Goal: Task Accomplishment & Management: Complete application form

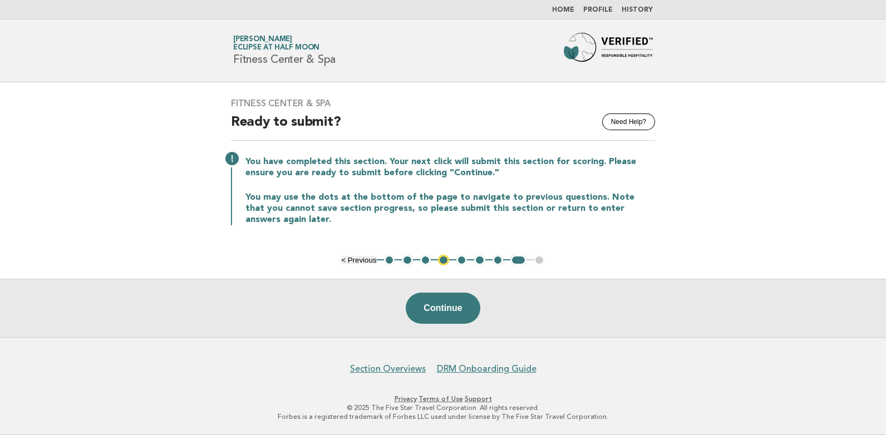
click at [386, 261] on button "1" at bounding box center [389, 260] width 11 height 11
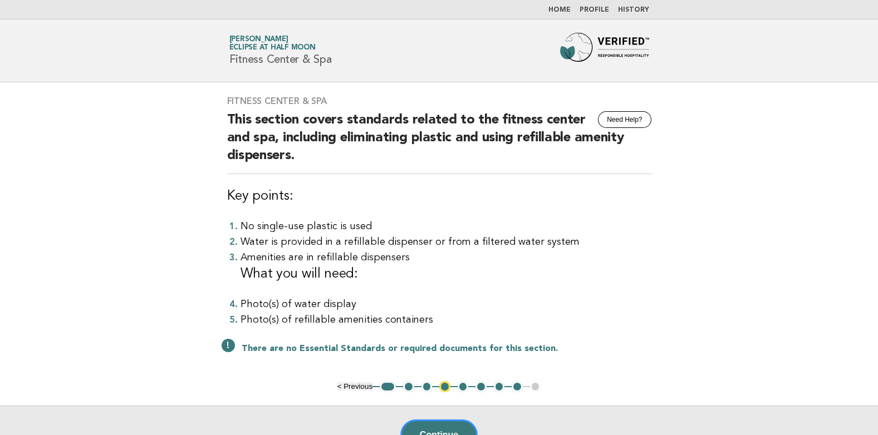
click at [408, 387] on button "2" at bounding box center [408, 386] width 11 height 11
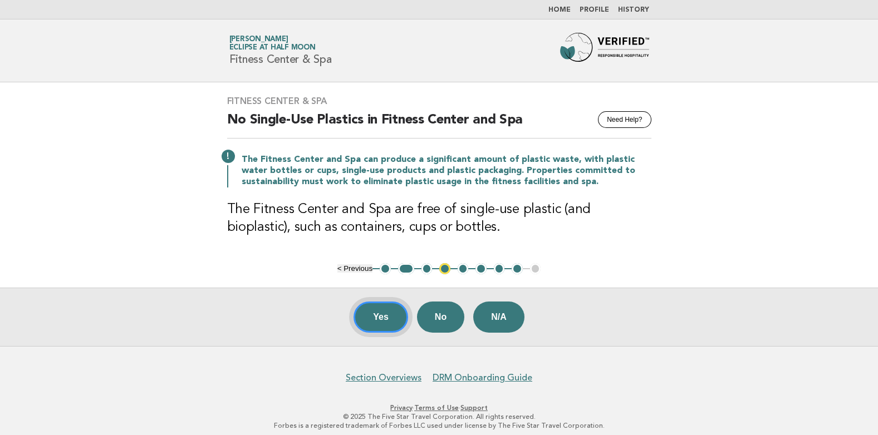
click at [370, 310] on button "Yes" at bounding box center [381, 317] width 55 height 31
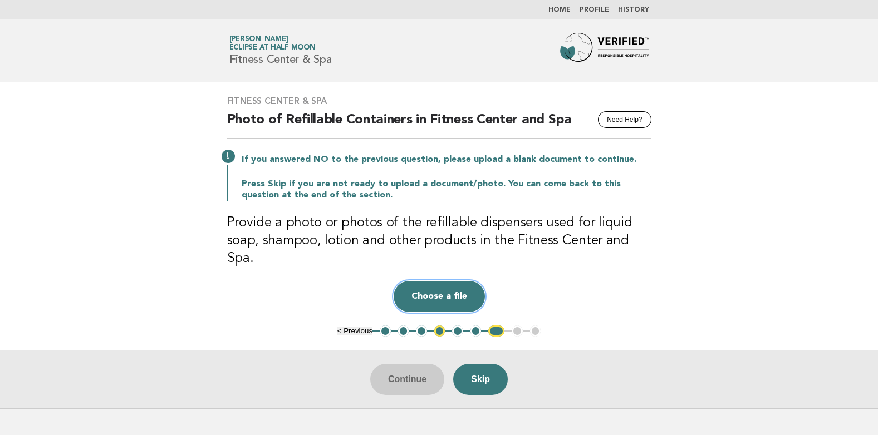
click at [459, 284] on button "Choose a file" at bounding box center [439, 296] width 91 height 31
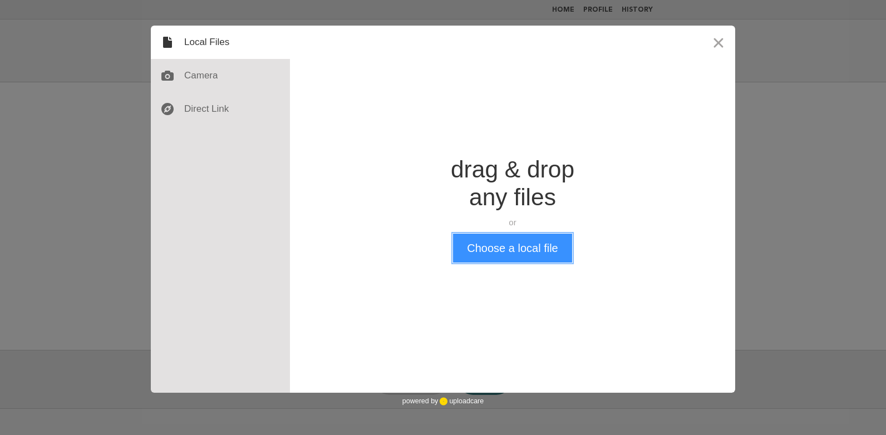
click at [496, 247] on button "Choose a local file" at bounding box center [512, 248] width 119 height 29
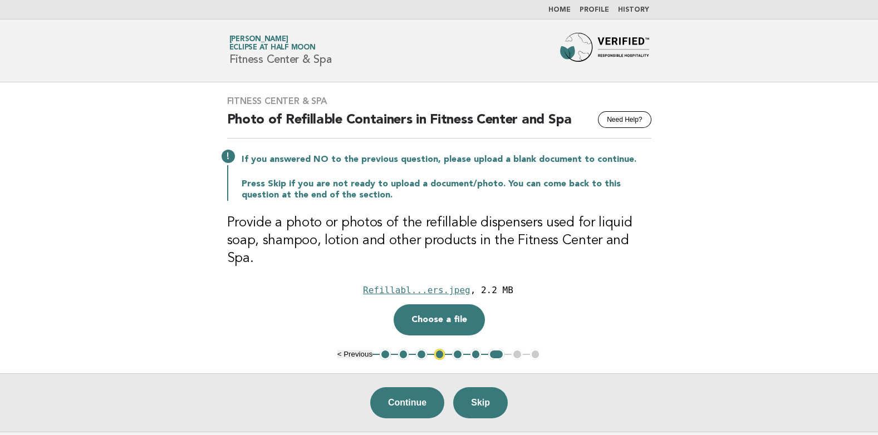
click at [460, 349] on button "5" at bounding box center [457, 354] width 11 height 11
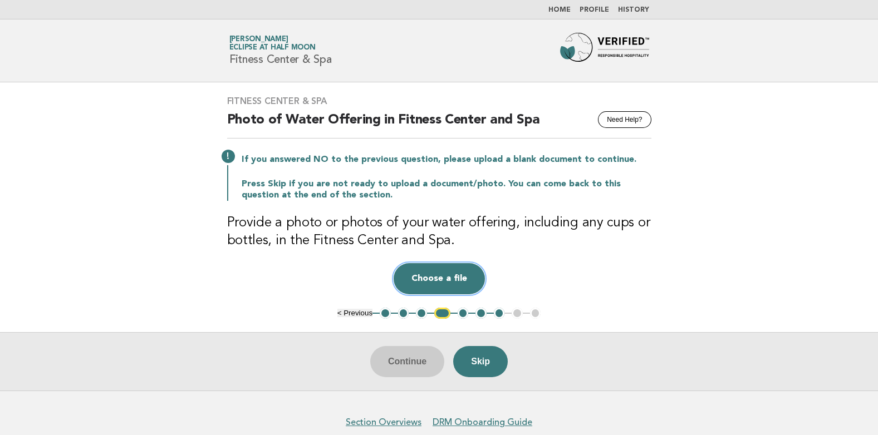
click at [452, 274] on button "Choose a file" at bounding box center [439, 278] width 91 height 31
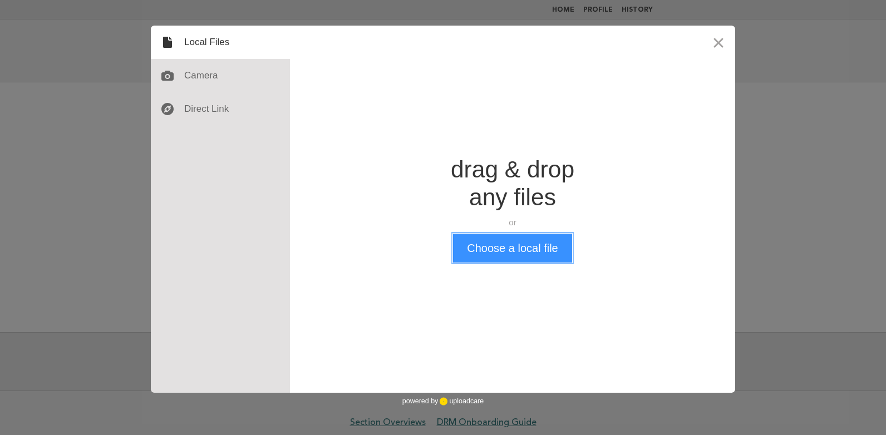
click at [494, 252] on button "Choose a local file" at bounding box center [512, 248] width 119 height 29
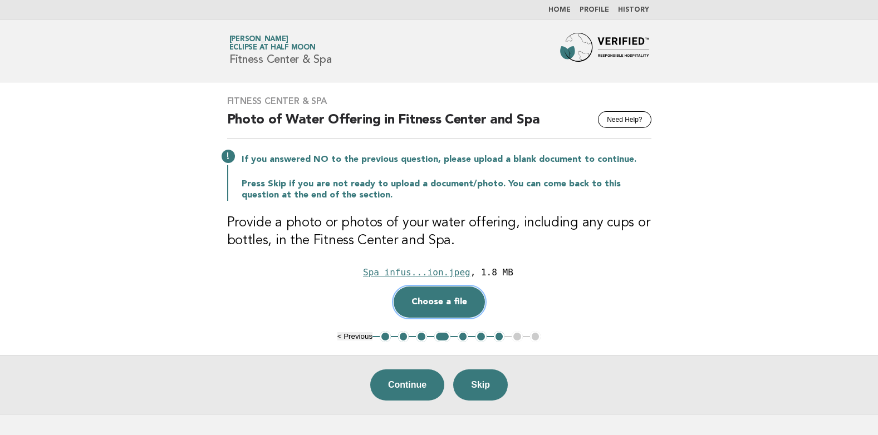
click at [436, 304] on button "Choose a file" at bounding box center [439, 302] width 91 height 31
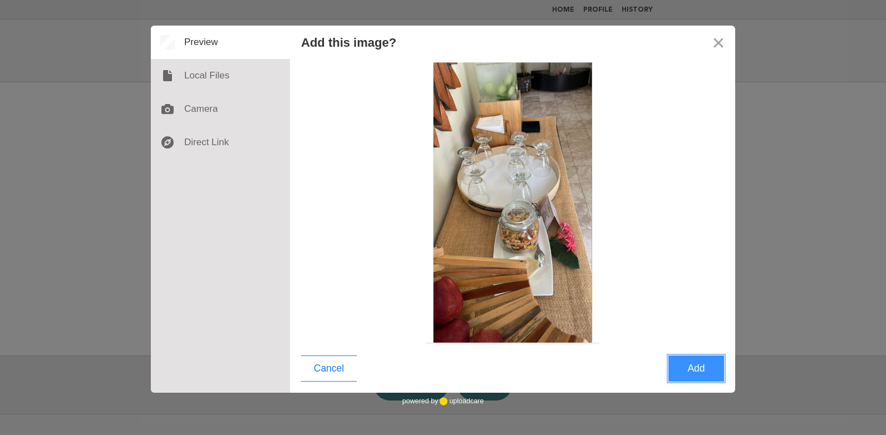
click at [688, 375] on button "Add" at bounding box center [697, 369] width 56 height 26
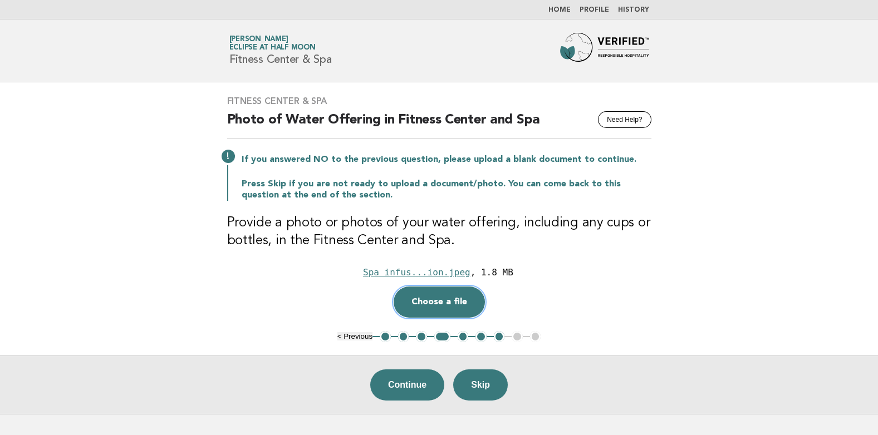
click at [463, 306] on button "Choose a file" at bounding box center [439, 302] width 91 height 31
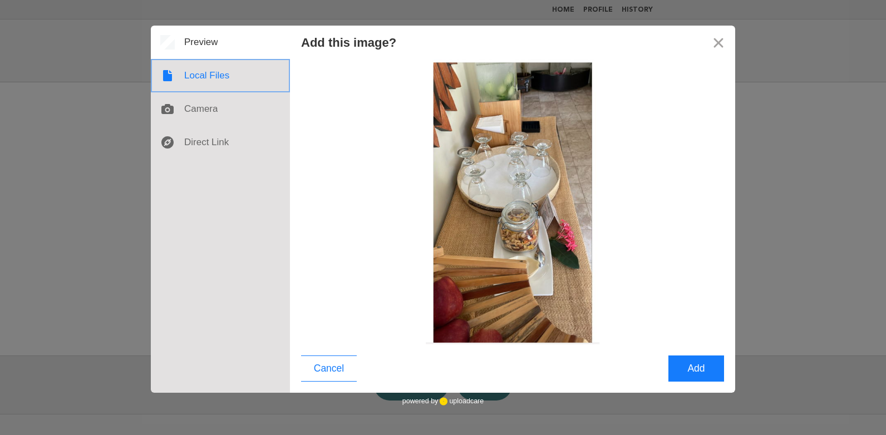
click at [206, 79] on div at bounding box center [220, 75] width 139 height 33
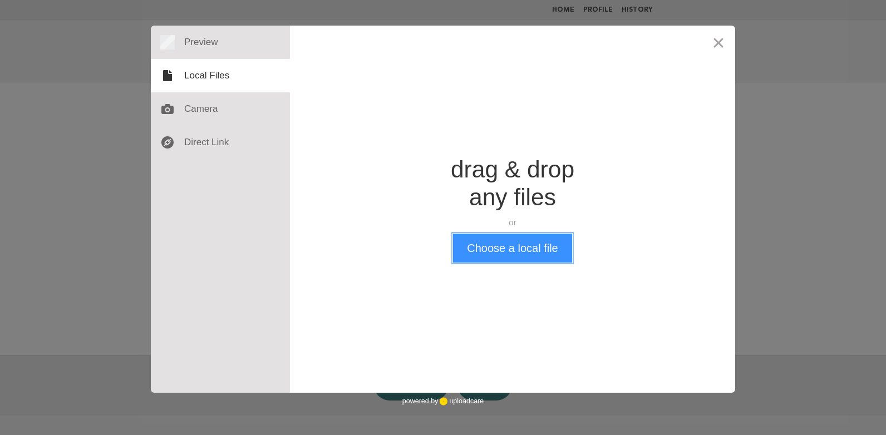
click at [500, 248] on button "Choose a local file" at bounding box center [512, 248] width 119 height 29
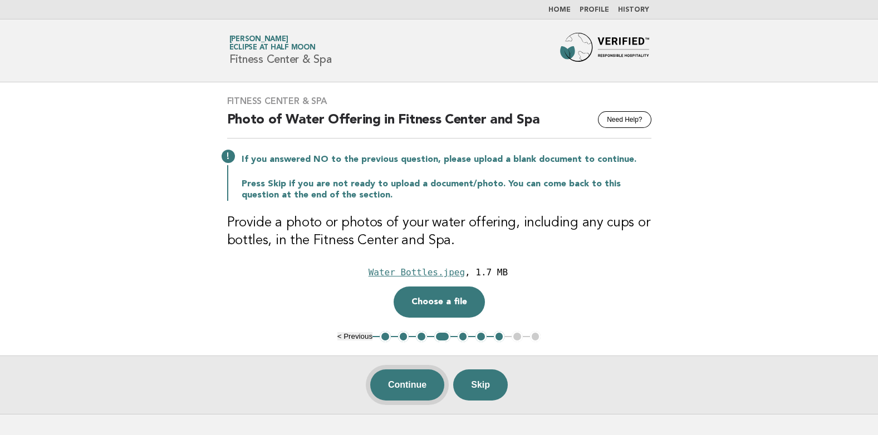
click at [433, 388] on button "Continue" at bounding box center [407, 385] width 74 height 31
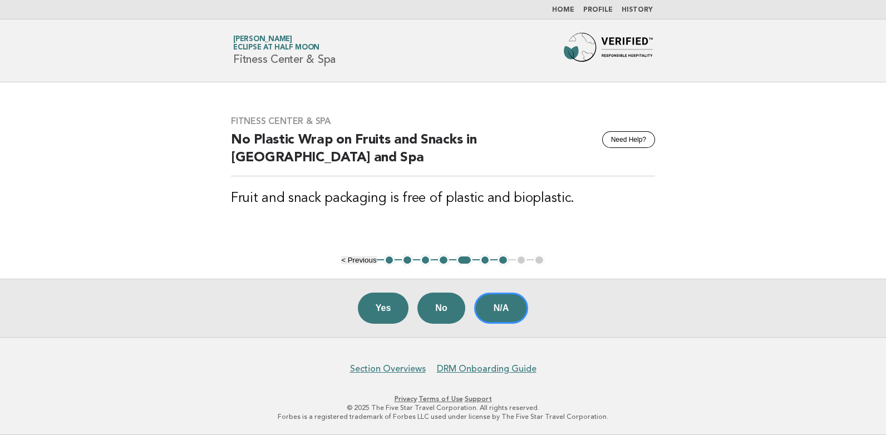
click at [460, 257] on button "5" at bounding box center [465, 260] width 16 height 11
click at [438, 259] on button "4" at bounding box center [443, 260] width 11 height 11
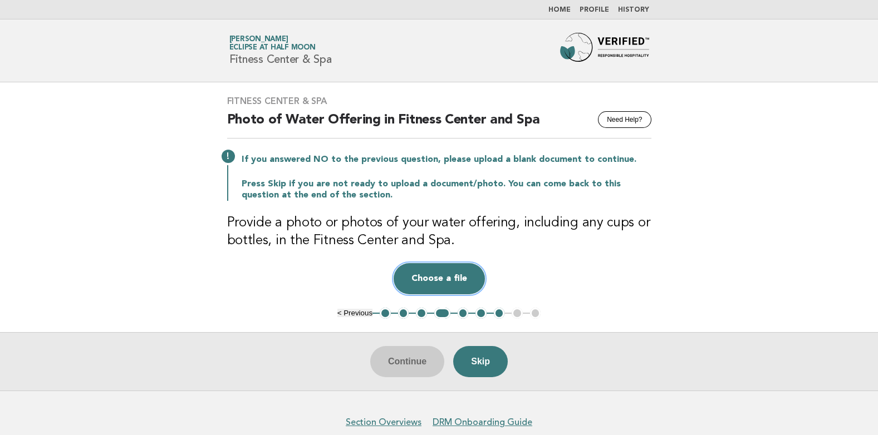
click at [445, 274] on button "Choose a file" at bounding box center [439, 278] width 91 height 31
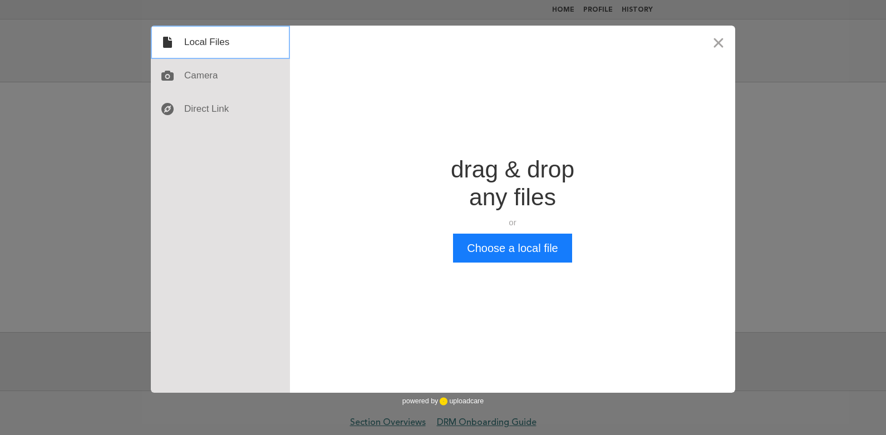
click at [210, 48] on div at bounding box center [220, 42] width 139 height 33
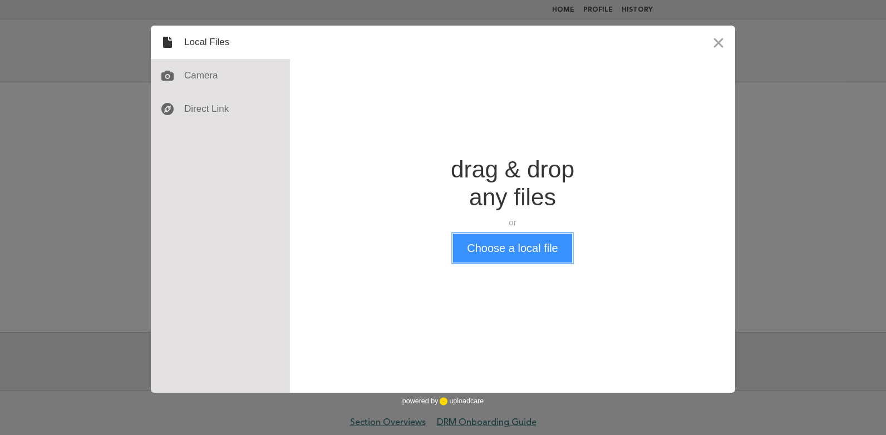
click at [484, 248] on button "Choose a local file" at bounding box center [512, 248] width 119 height 29
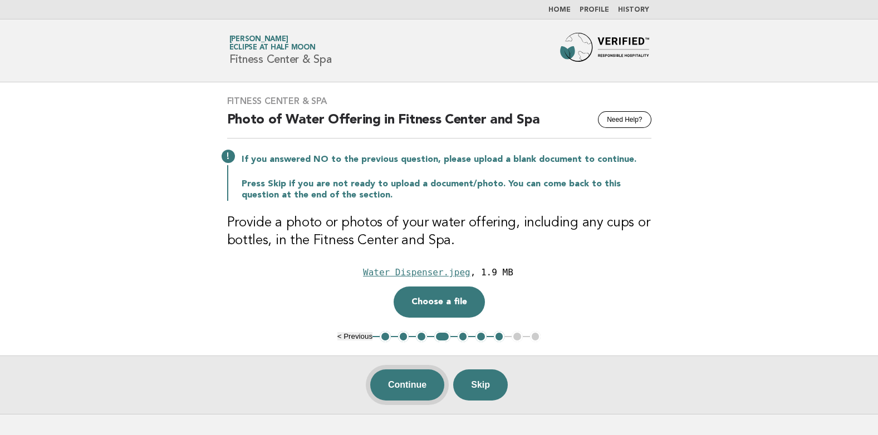
click at [422, 379] on button "Continue" at bounding box center [407, 385] width 74 height 31
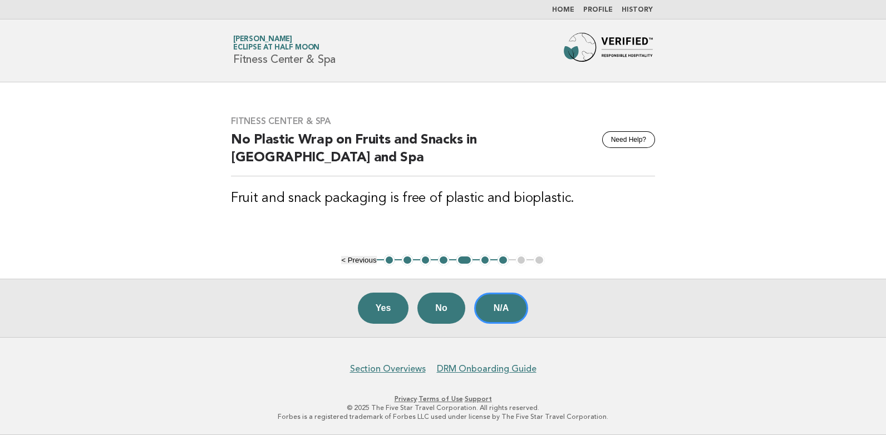
click at [464, 264] on button "5" at bounding box center [465, 260] width 16 height 11
click at [482, 257] on button "6" at bounding box center [485, 260] width 11 height 11
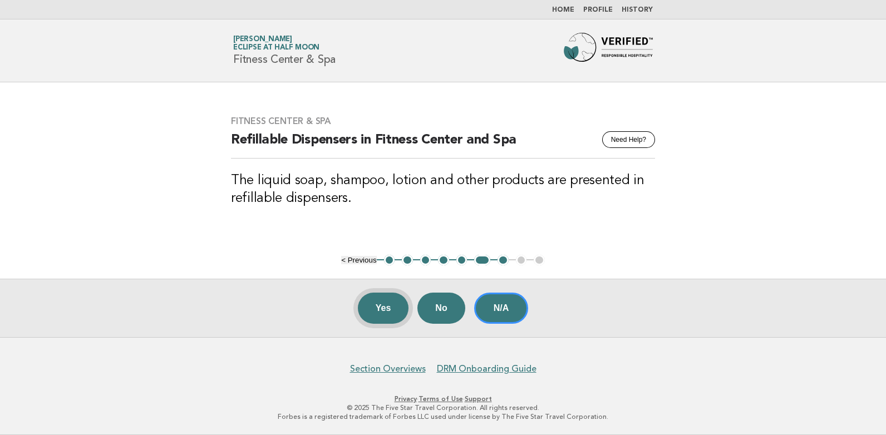
click at [390, 314] on button "Yes" at bounding box center [383, 308] width 51 height 31
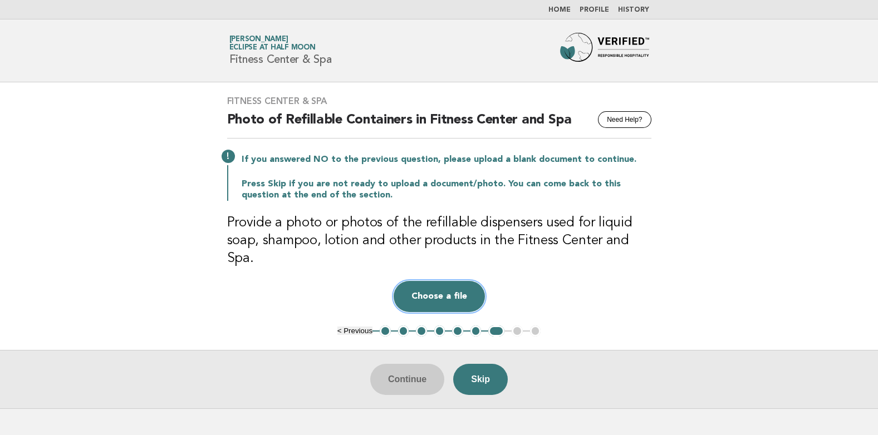
click at [454, 281] on button "Choose a file" at bounding box center [439, 296] width 91 height 31
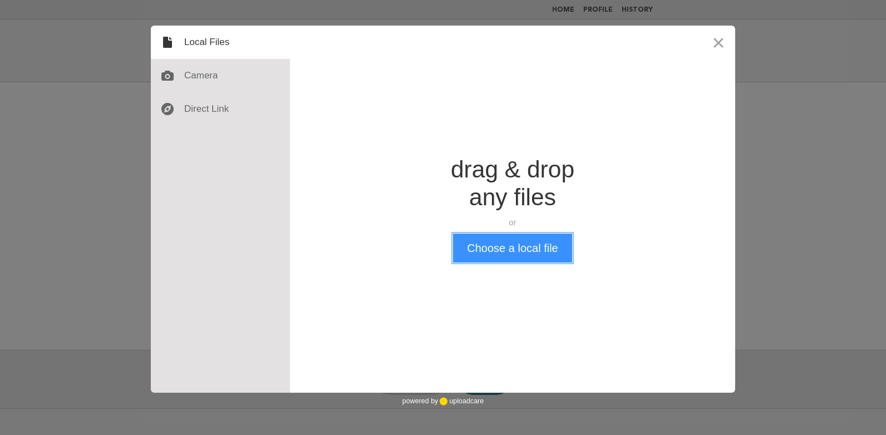
click at [501, 247] on button "Choose a local file" at bounding box center [512, 248] width 119 height 29
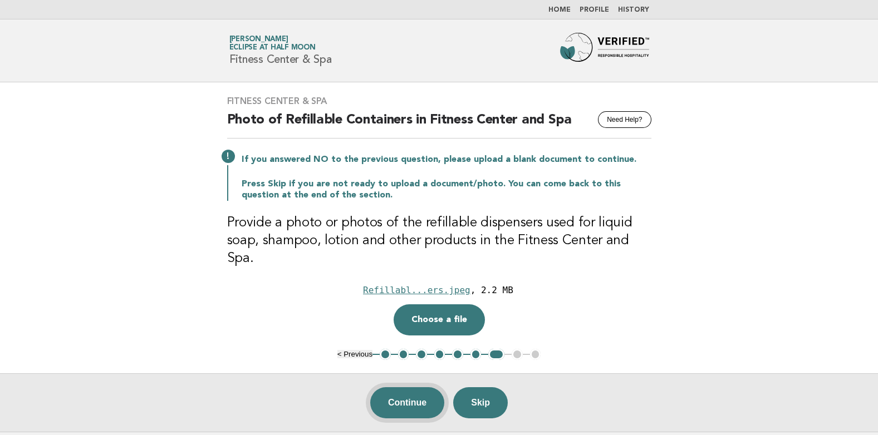
click at [420, 387] on button "Continue" at bounding box center [407, 402] width 74 height 31
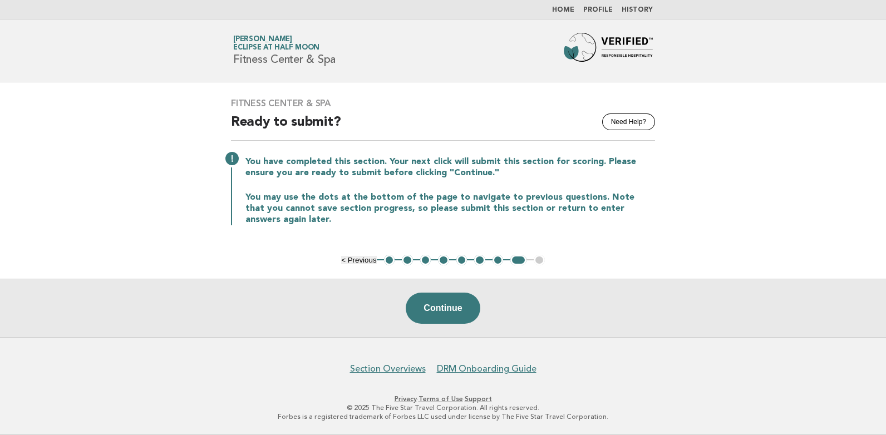
click at [386, 261] on button "1" at bounding box center [389, 260] width 11 height 11
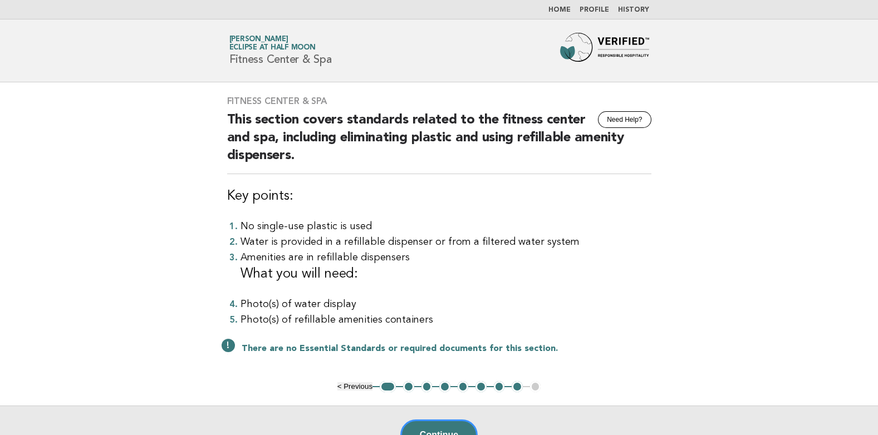
click at [411, 389] on button "2" at bounding box center [408, 386] width 11 height 11
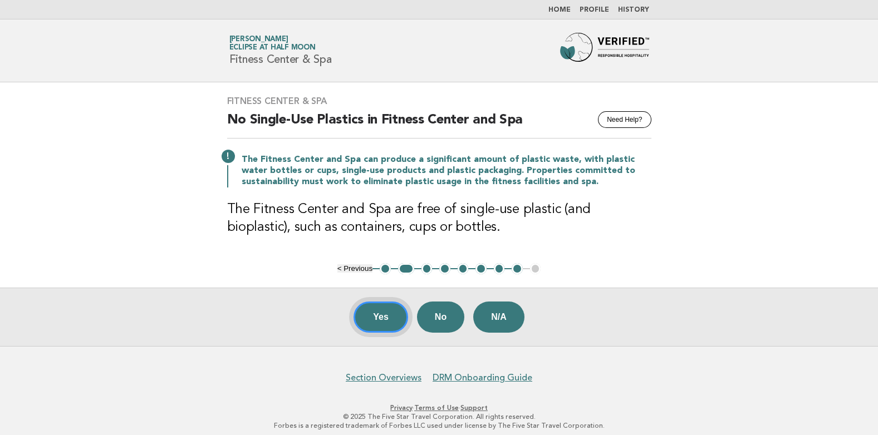
click at [370, 316] on button "Yes" at bounding box center [381, 317] width 55 height 31
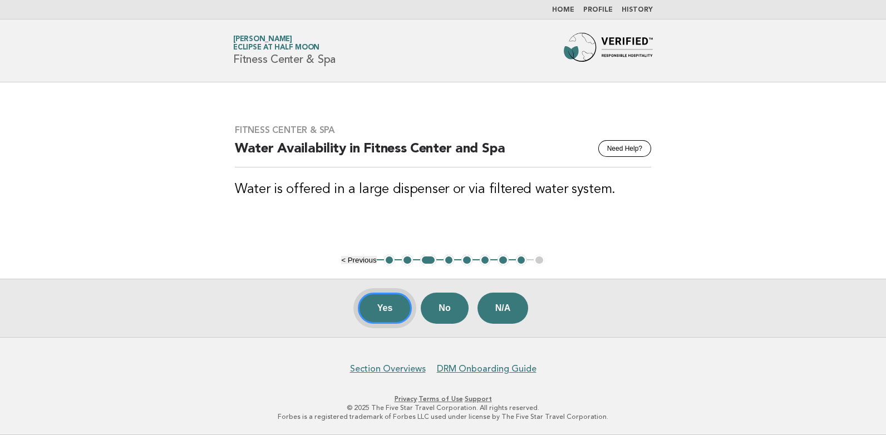
click at [403, 304] on button "Yes" at bounding box center [385, 308] width 55 height 31
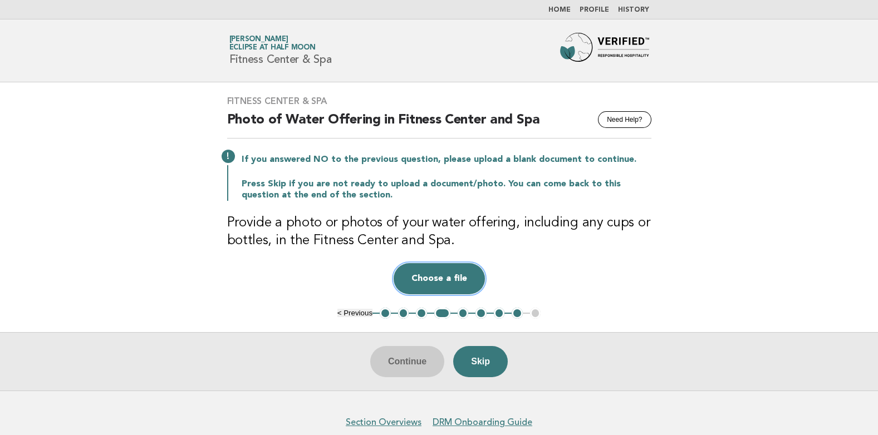
click at [433, 276] on button "Choose a file" at bounding box center [439, 278] width 91 height 31
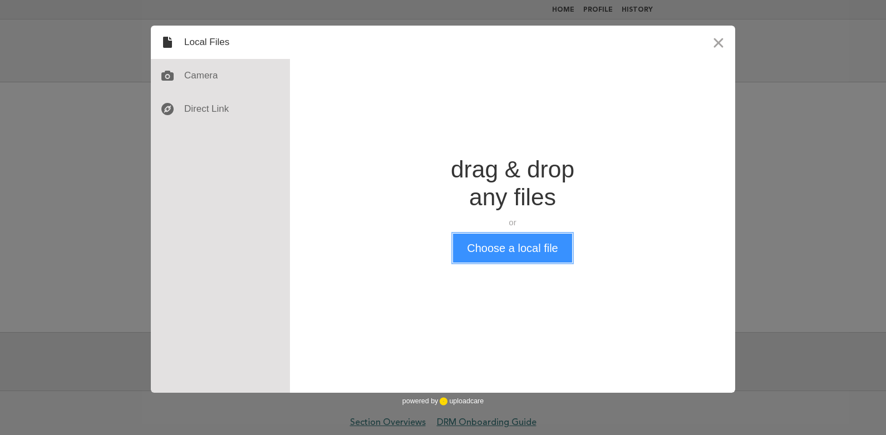
click at [487, 239] on button "Choose a local file" at bounding box center [512, 248] width 119 height 29
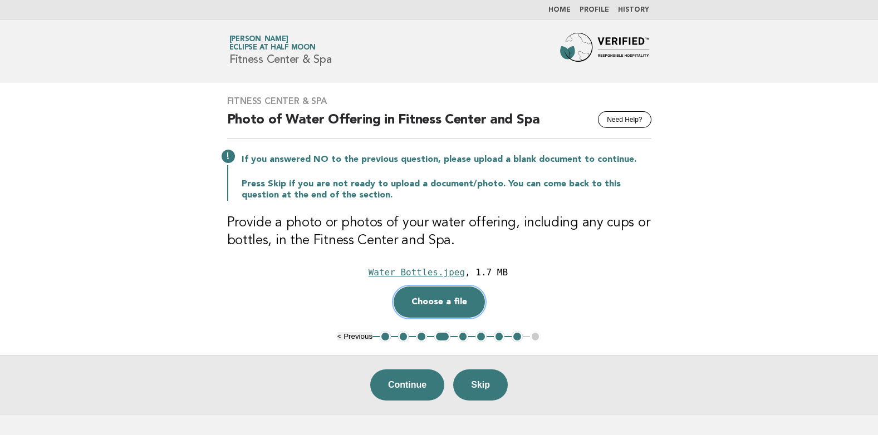
click at [439, 300] on button "Choose a file" at bounding box center [439, 302] width 91 height 31
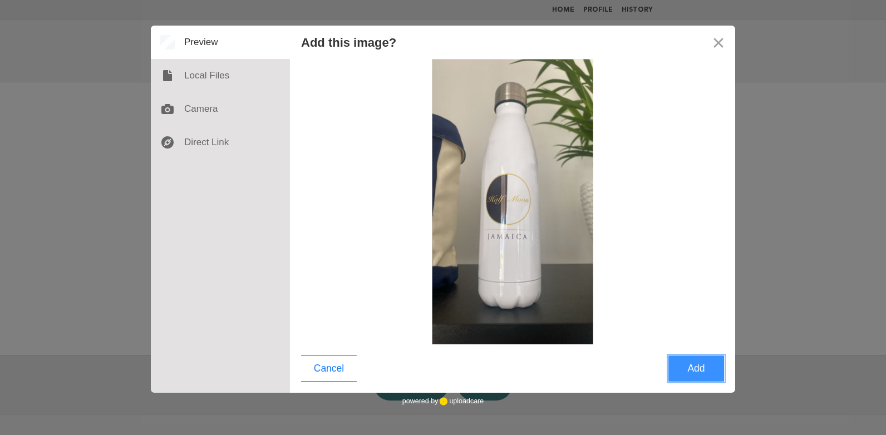
click at [680, 367] on button "Add" at bounding box center [697, 369] width 56 height 26
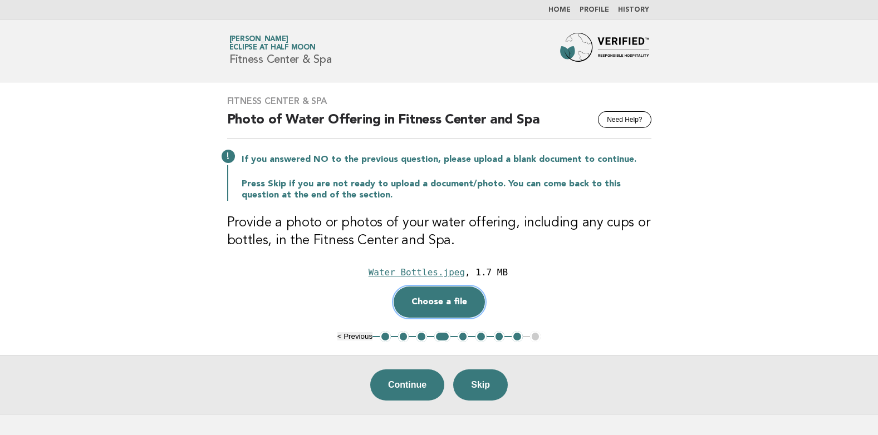
click at [451, 298] on button "Choose a file" at bounding box center [439, 302] width 91 height 31
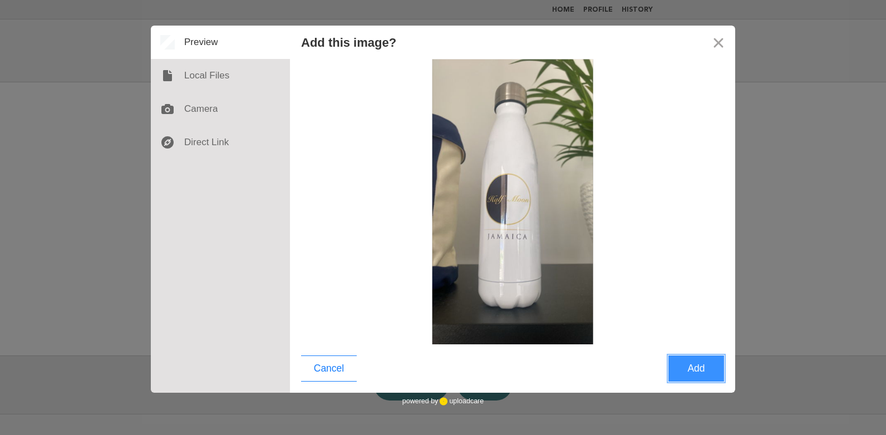
click at [689, 370] on button "Add" at bounding box center [697, 369] width 56 height 26
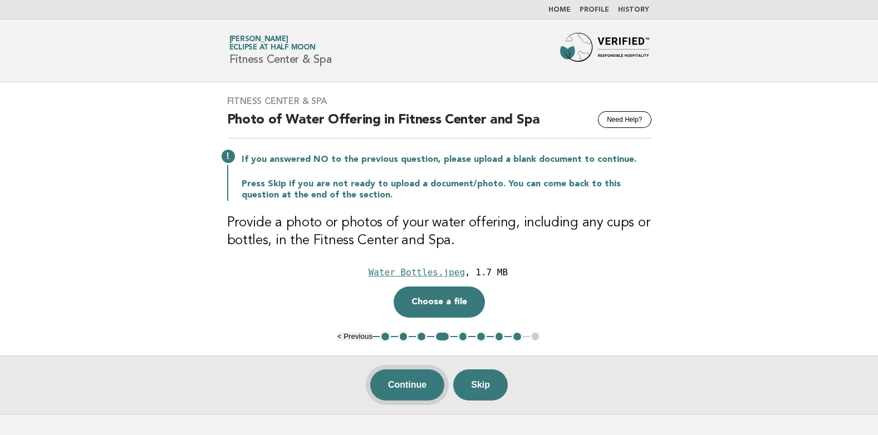
click at [423, 380] on button "Continue" at bounding box center [407, 385] width 74 height 31
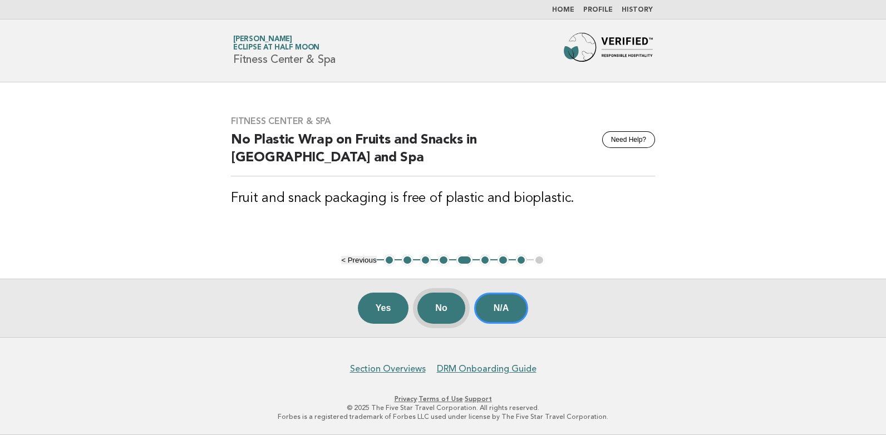
click at [454, 307] on button "No" at bounding box center [441, 308] width 47 height 31
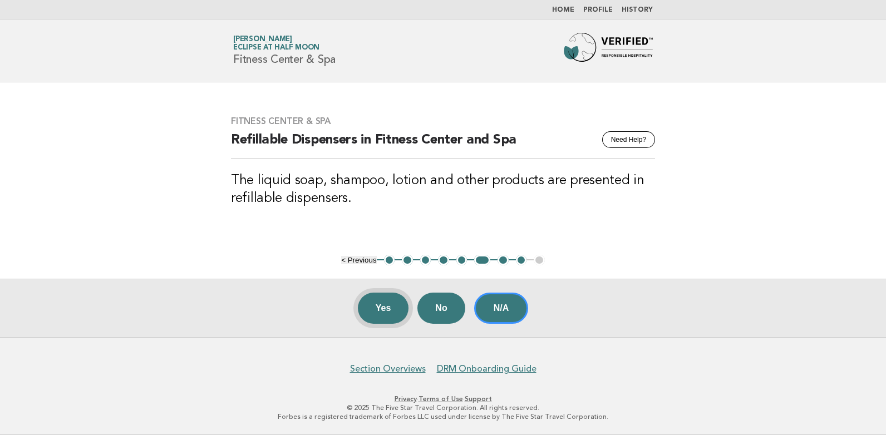
click at [375, 304] on button "Yes" at bounding box center [383, 308] width 51 height 31
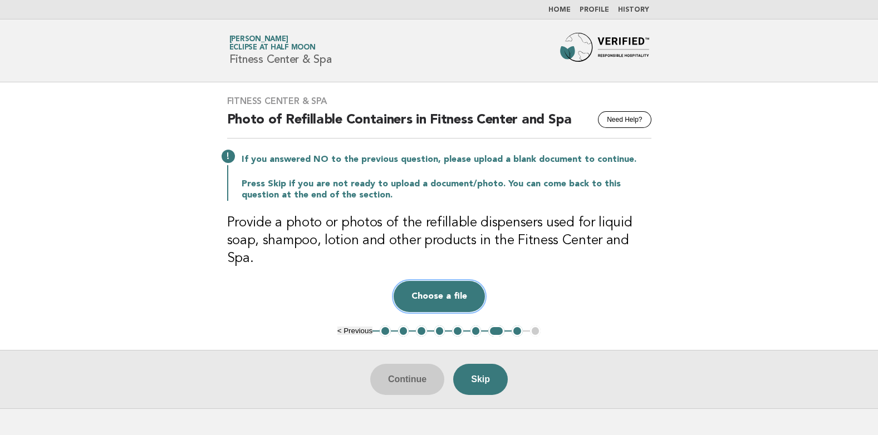
click at [448, 281] on button "Choose a file" at bounding box center [439, 296] width 91 height 31
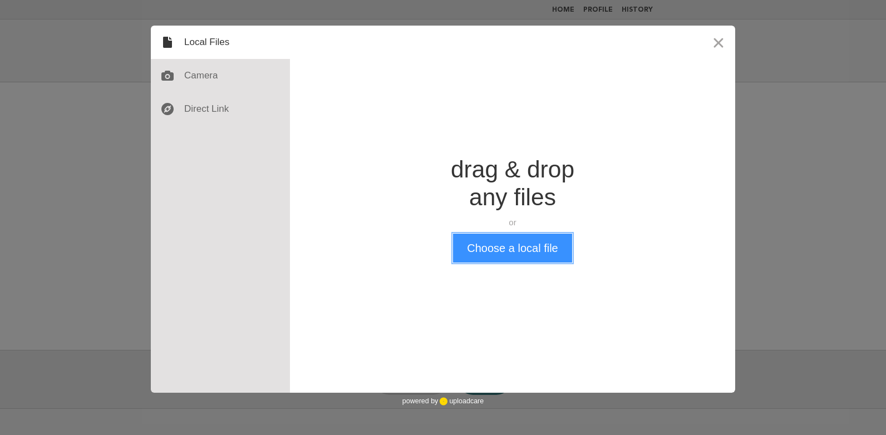
click at [478, 255] on button "Choose a local file" at bounding box center [512, 248] width 119 height 29
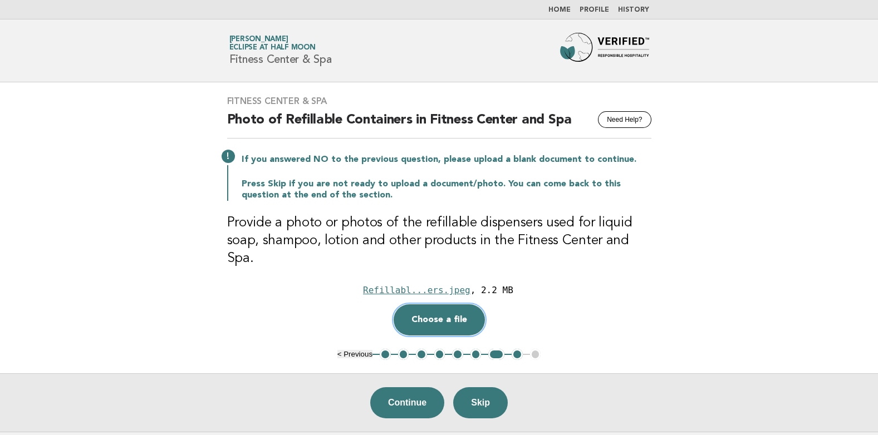
click at [448, 305] on button "Choose a file" at bounding box center [439, 320] width 91 height 31
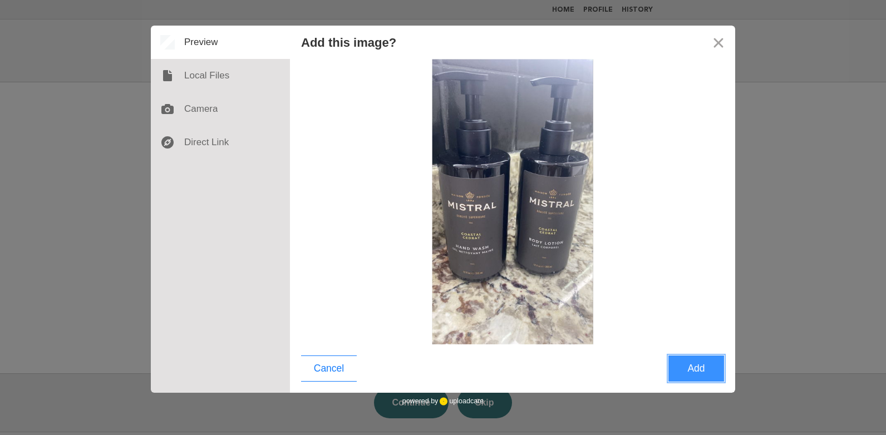
click at [703, 371] on button "Add" at bounding box center [697, 369] width 56 height 26
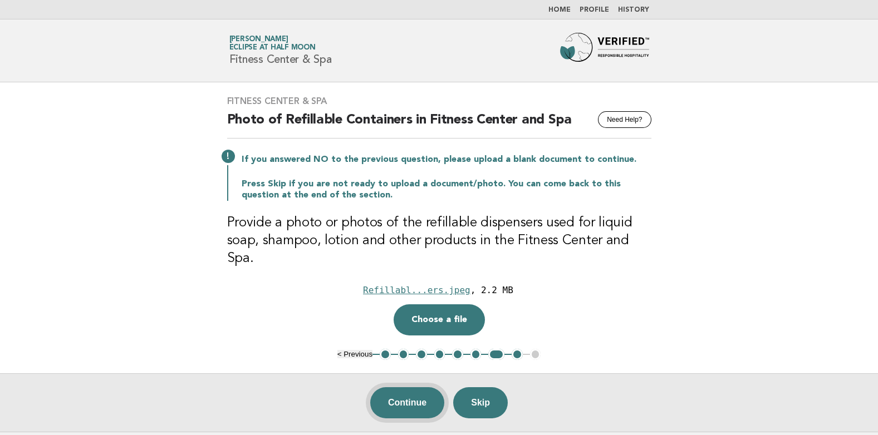
click at [416, 387] on button "Continue" at bounding box center [407, 402] width 74 height 31
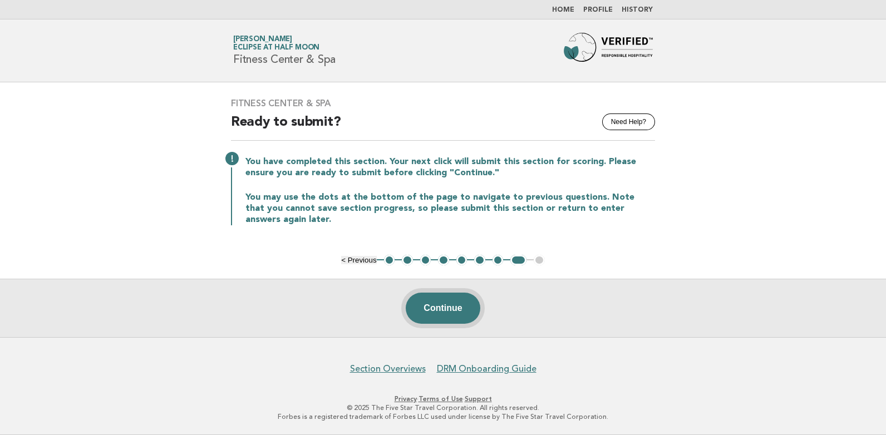
click at [447, 306] on button "Continue" at bounding box center [443, 308] width 74 height 31
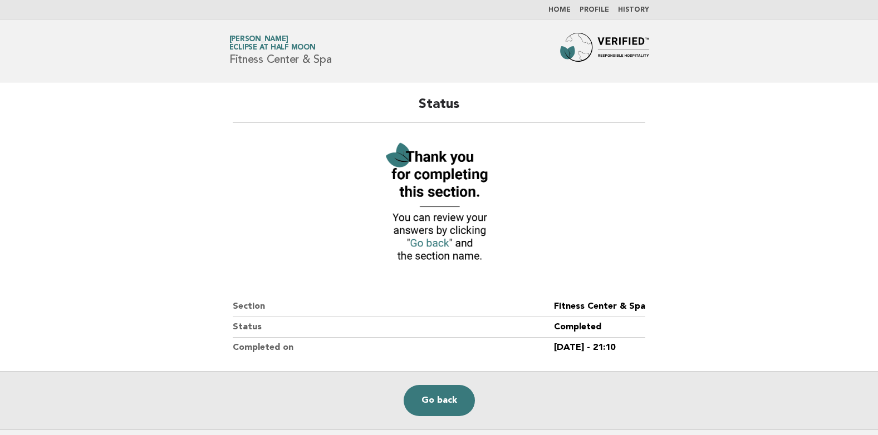
click at [631, 11] on link "History" at bounding box center [633, 10] width 31 height 7
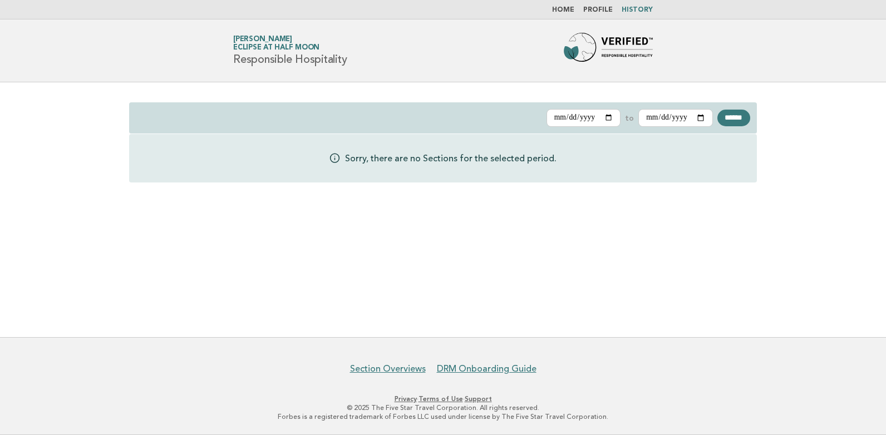
click at [595, 7] on link "Profile" at bounding box center [598, 10] width 30 height 7
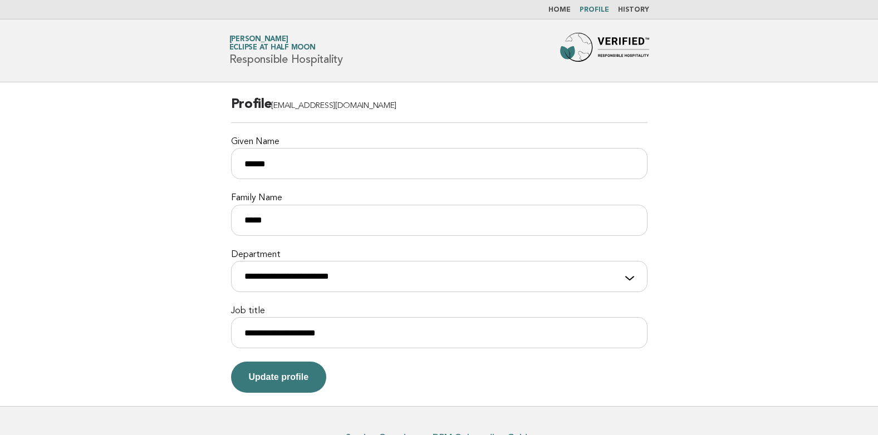
click at [571, 6] on li "Home" at bounding box center [559, 10] width 22 height 9
click at [566, 7] on link "Home" at bounding box center [559, 10] width 22 height 7
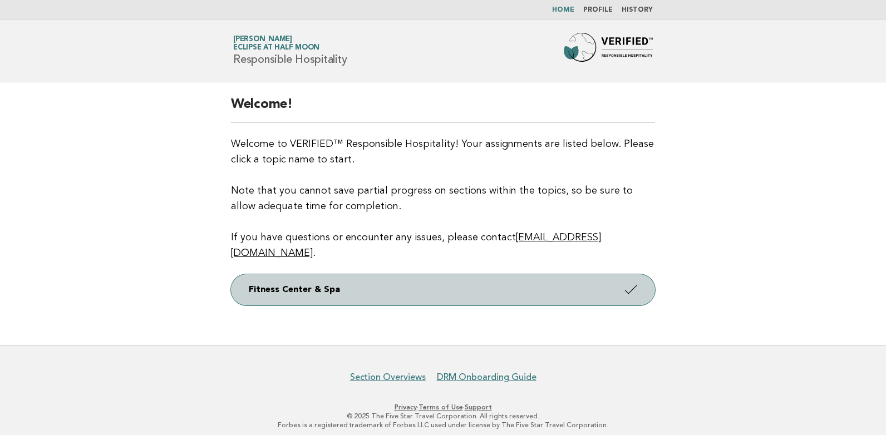
click at [517, 274] on link "Fitness Center & Spa" at bounding box center [443, 289] width 424 height 31
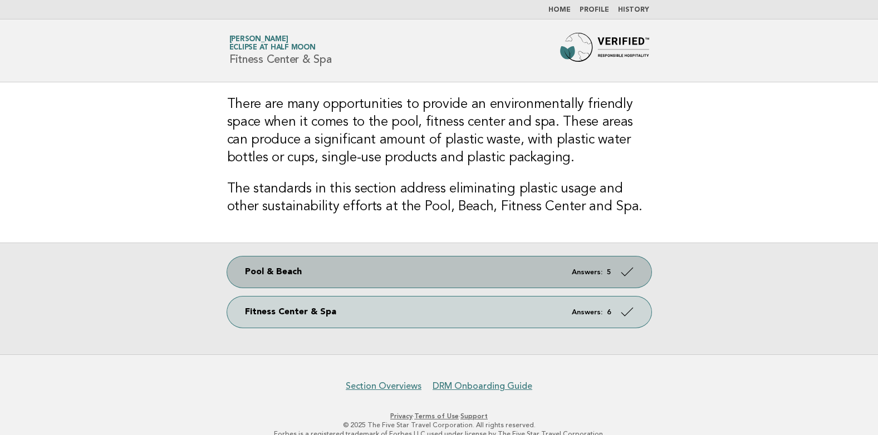
click at [516, 271] on link "Pool & Beach Answers: 5" at bounding box center [439, 272] width 424 height 31
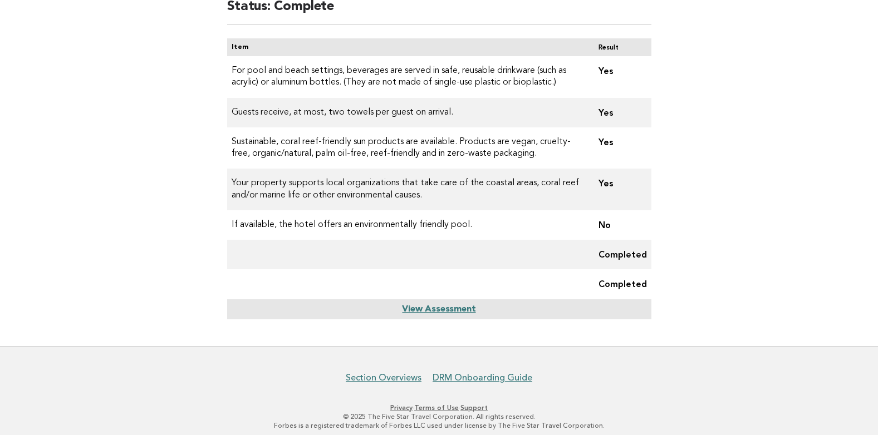
scroll to position [122, 0]
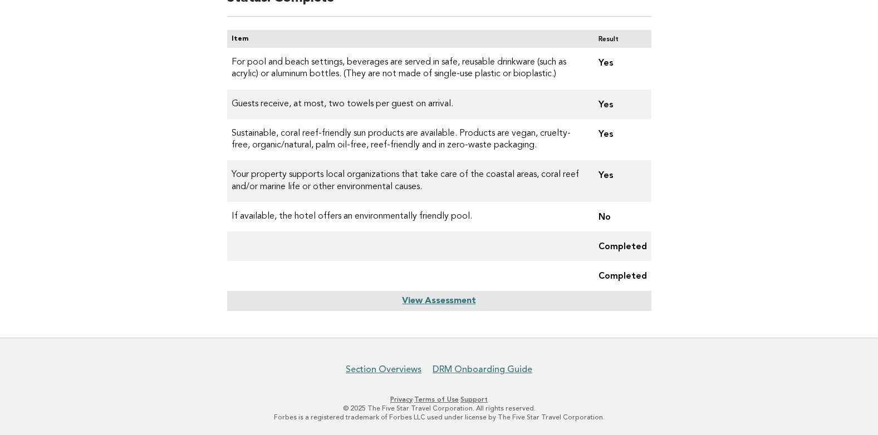
click at [465, 302] on link "View Assessment" at bounding box center [438, 301] width 73 height 9
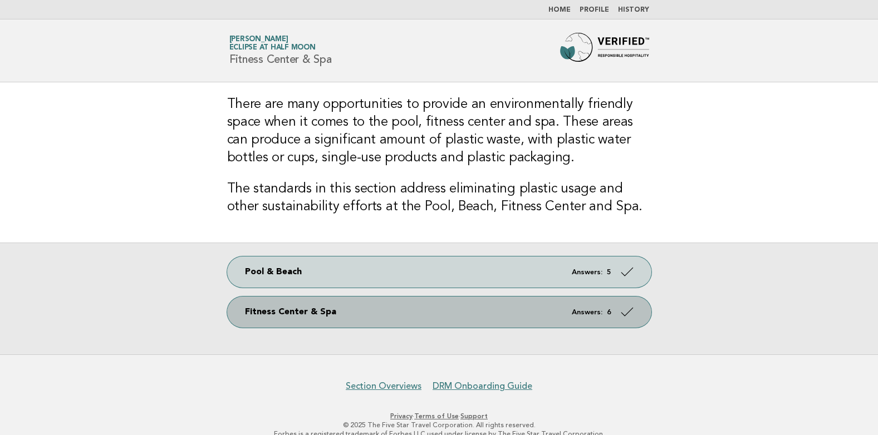
click at [578, 307] on link "Fitness Center & Spa Answers: 6" at bounding box center [439, 312] width 424 height 31
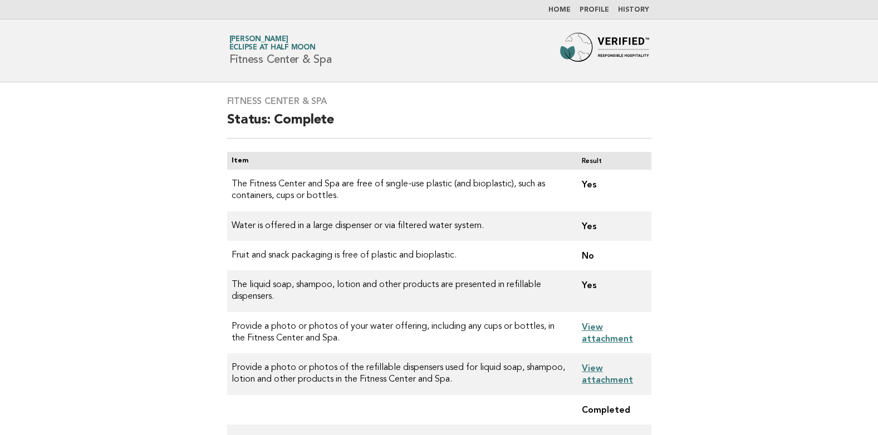
click at [598, 330] on link "View attachment" at bounding box center [607, 333] width 51 height 22
click at [591, 375] on link "View attachment" at bounding box center [607, 374] width 51 height 22
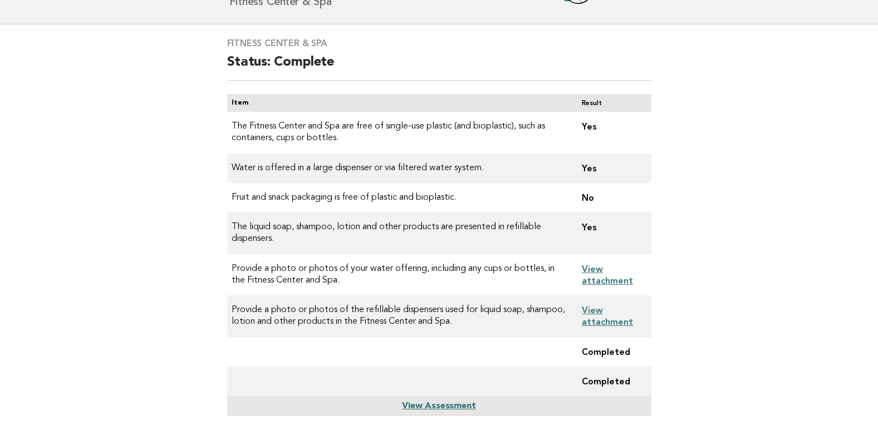
scroll to position [163, 0]
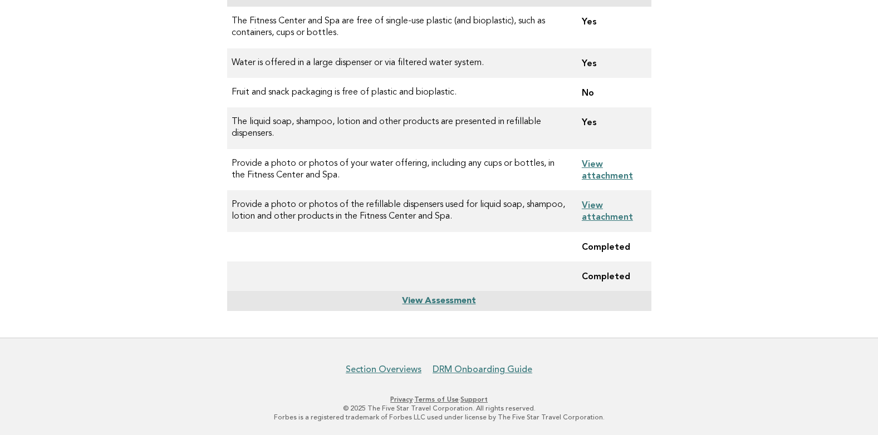
click at [458, 299] on link "View Assessment" at bounding box center [438, 301] width 73 height 9
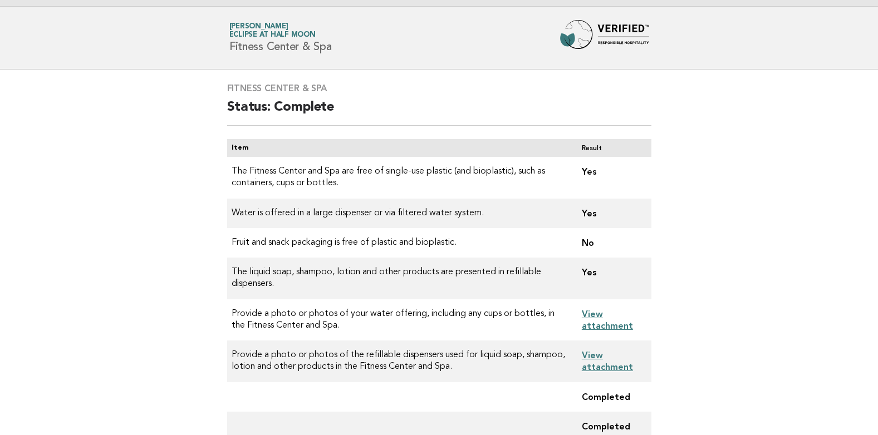
scroll to position [0, 0]
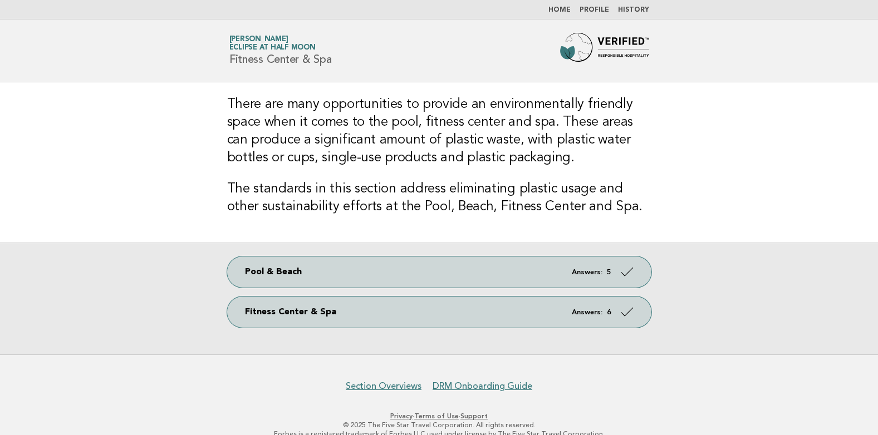
click at [569, 9] on link "Home" at bounding box center [559, 10] width 22 height 7
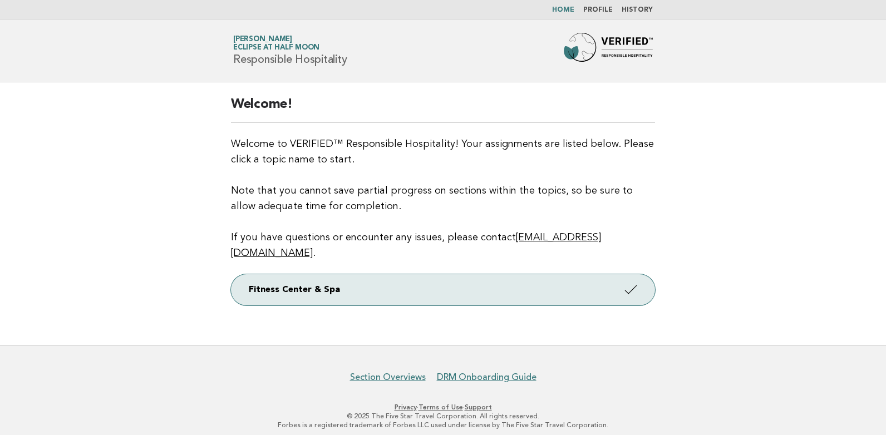
click at [607, 7] on link "Profile" at bounding box center [598, 10] width 30 height 7
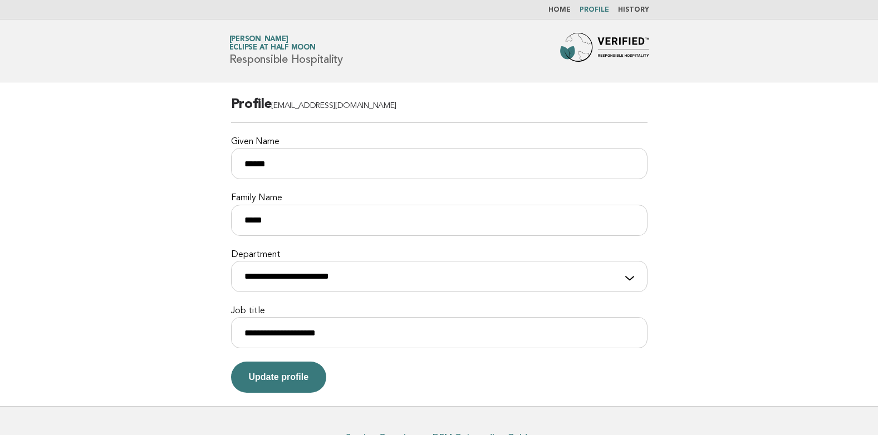
click at [628, 4] on nav "Home Profile History" at bounding box center [439, 9] width 878 height 19
click at [631, 9] on link "History" at bounding box center [633, 10] width 31 height 7
